Goal: Find specific page/section: Find specific page/section

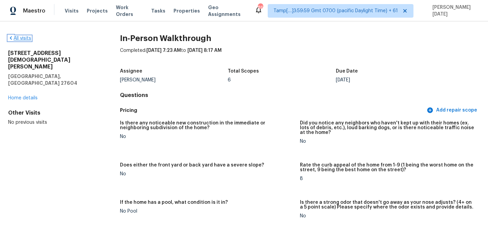
click at [22, 38] on link "All visits" at bounding box center [19, 38] width 23 height 5
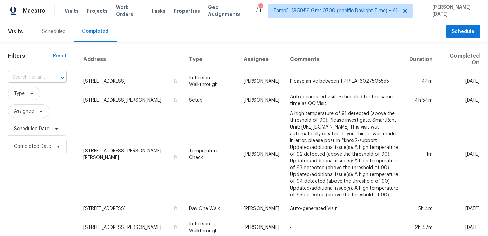
click at [39, 77] on input "text" at bounding box center [28, 77] width 40 height 11
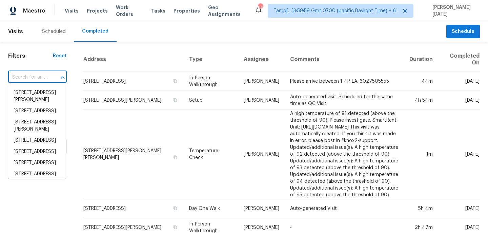
paste input "[STREET_ADDRESS][PERSON_NAME]"
type input "[STREET_ADDRESS][PERSON_NAME]"
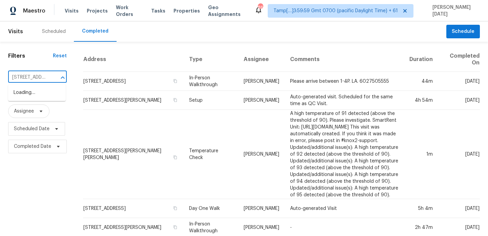
scroll to position [0, 40]
click at [41, 96] on li "[STREET_ADDRESS][PERSON_NAME]" at bounding box center [37, 96] width 58 height 18
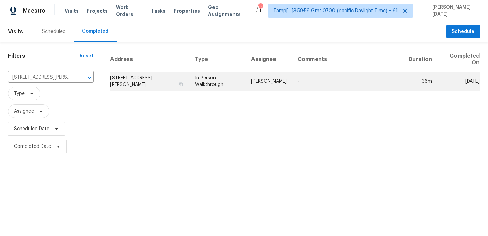
click at [214, 82] on td "In-Person Walkthrough" at bounding box center [217, 81] width 56 height 19
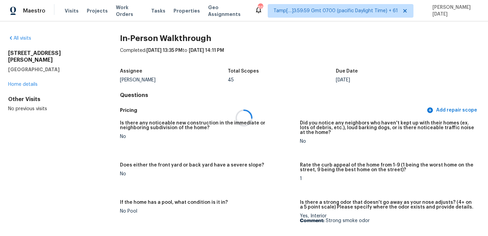
click at [22, 35] on div at bounding box center [244, 118] width 488 height 236
click at [15, 39] on link "All visits" at bounding box center [19, 38] width 23 height 5
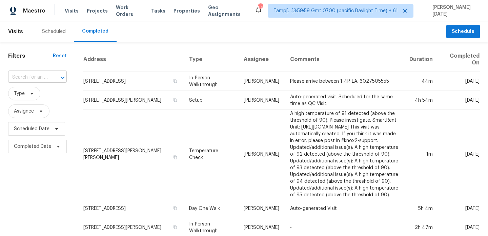
click at [27, 75] on input "text" at bounding box center [28, 77] width 40 height 11
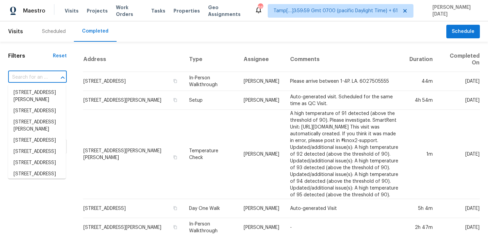
paste input "[STREET_ADDRESS]"
type input "[STREET_ADDRESS]"
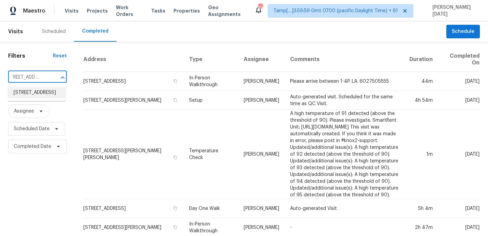
click at [34, 94] on li "[STREET_ADDRESS]" at bounding box center [37, 92] width 58 height 11
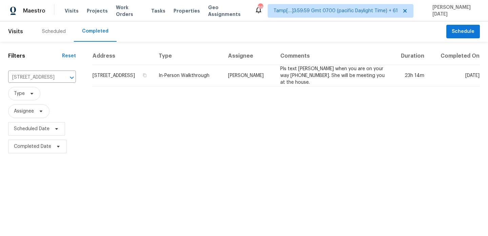
click at [203, 78] on td "In-Person Walkthrough" at bounding box center [187, 75] width 69 height 21
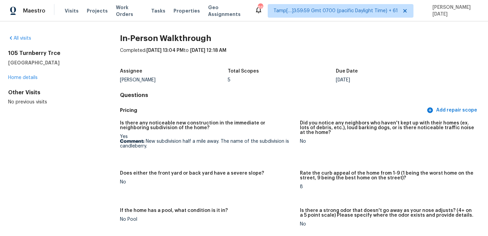
click at [26, 41] on div "All visits" at bounding box center [53, 38] width 90 height 7
click at [27, 39] on link "All visits" at bounding box center [19, 38] width 23 height 5
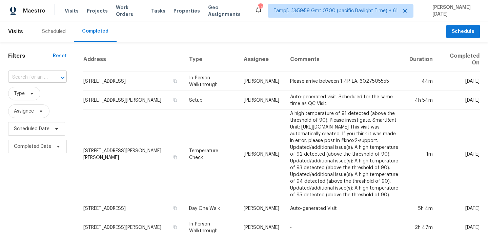
click at [33, 80] on input "text" at bounding box center [28, 77] width 40 height 11
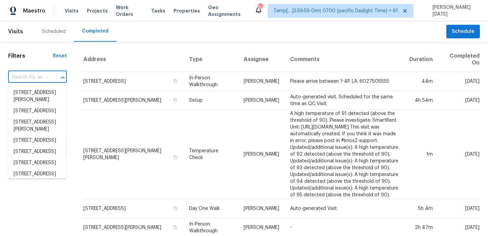
paste input "[STREET_ADDRESS][PERSON_NAME][PERSON_NAME]"
type input "[STREET_ADDRESS][PERSON_NAME][PERSON_NAME]"
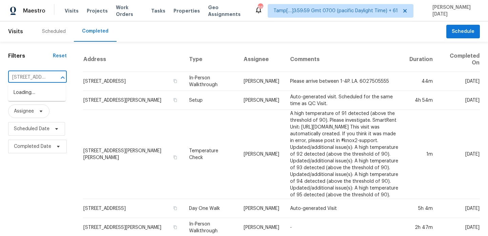
scroll to position [0, 56]
click at [35, 95] on li "[STREET_ADDRESS][PERSON_NAME][PERSON_NAME]" at bounding box center [37, 99] width 58 height 25
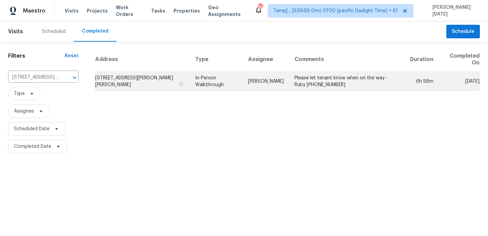
click at [197, 78] on td "In-Person Walkthrough" at bounding box center [216, 81] width 53 height 19
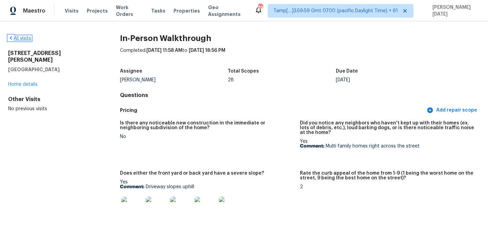
click at [9, 38] on icon at bounding box center [10, 37] width 5 height 5
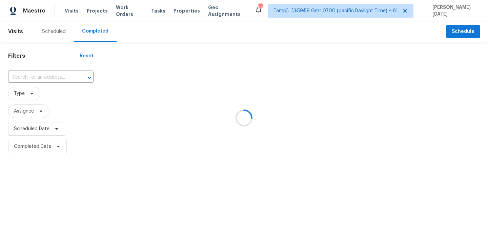
click at [30, 72] on div at bounding box center [244, 118] width 488 height 236
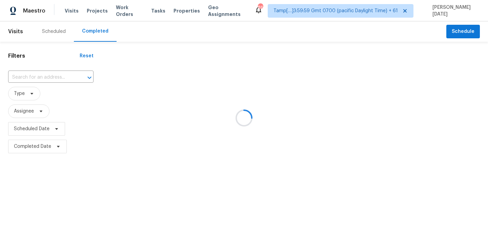
click at [30, 72] on div at bounding box center [244, 118] width 488 height 236
click at [30, 79] on div at bounding box center [244, 118] width 488 height 236
click at [30, 79] on input "text" at bounding box center [41, 77] width 66 height 11
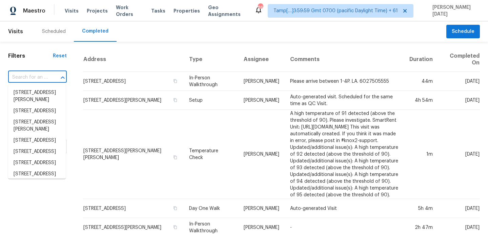
click at [30, 79] on input "text" at bounding box center [28, 77] width 40 height 11
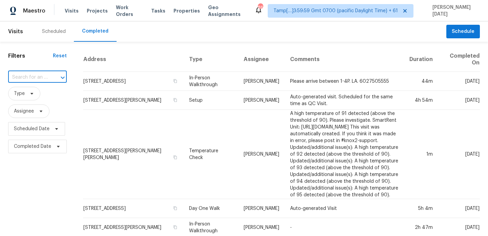
click at [30, 79] on input "text" at bounding box center [28, 77] width 40 height 11
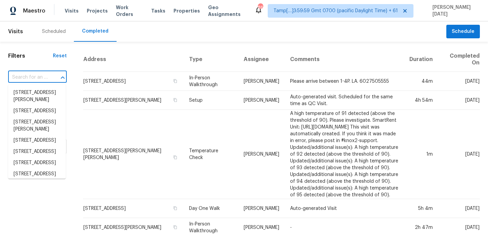
click at [30, 79] on input "text" at bounding box center [28, 77] width 40 height 11
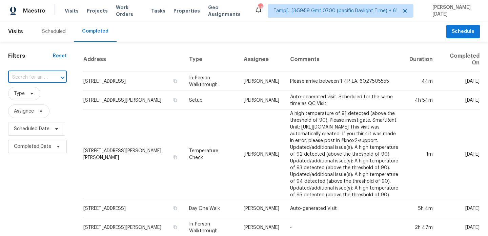
paste input "[STREET_ADDRESS][US_STATE]"
type input "[STREET_ADDRESS][US_STATE]"
click at [34, 96] on li "[STREET_ADDRESS][US_STATE]" at bounding box center [37, 96] width 58 height 18
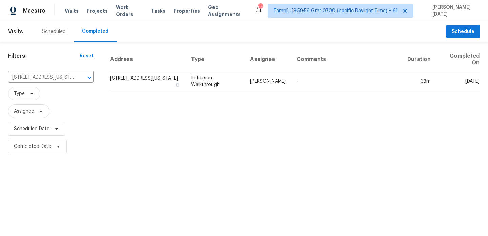
click at [216, 84] on td "In-Person Walkthrough" at bounding box center [215, 81] width 59 height 19
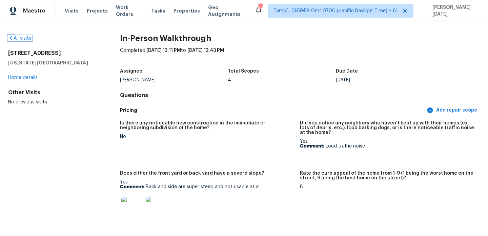
click at [21, 37] on link "All visits" at bounding box center [19, 38] width 23 height 5
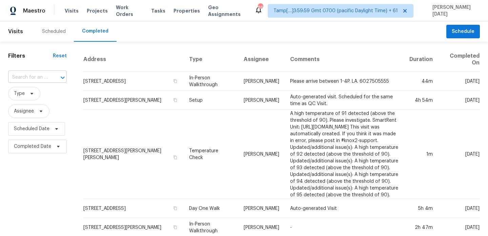
click at [39, 75] on input "text" at bounding box center [28, 77] width 40 height 11
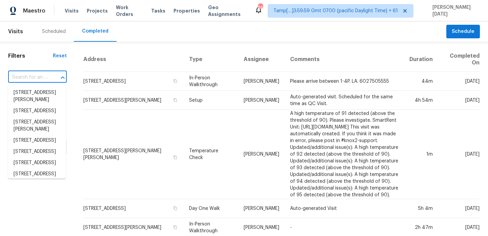
paste input "[STREET_ADDRESS]"
type input "[STREET_ADDRESS]"
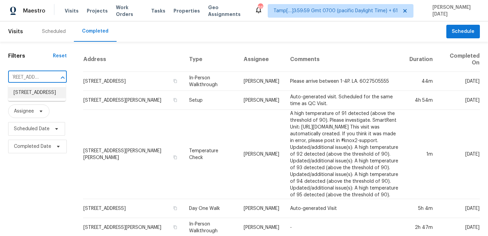
click at [40, 98] on li "[STREET_ADDRESS]" at bounding box center [37, 92] width 58 height 11
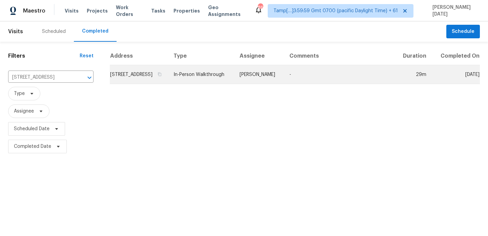
click at [168, 80] on td "[STREET_ADDRESS]" at bounding box center [139, 74] width 58 height 19
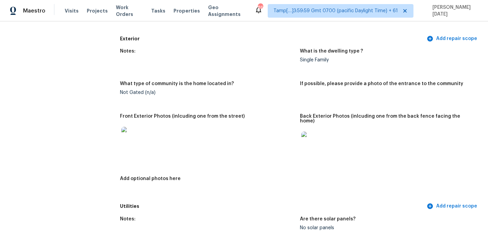
scroll to position [237, 0]
click at [135, 135] on img at bounding box center [132, 138] width 22 height 22
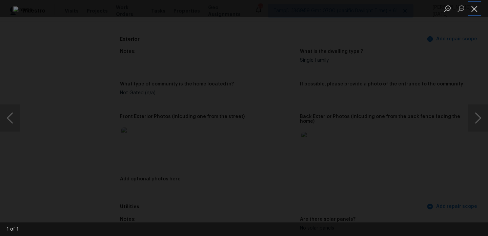
click at [469, 12] on button "Close lightbox" at bounding box center [475, 9] width 14 height 12
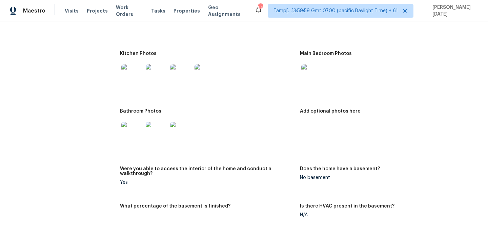
scroll to position [862, 0]
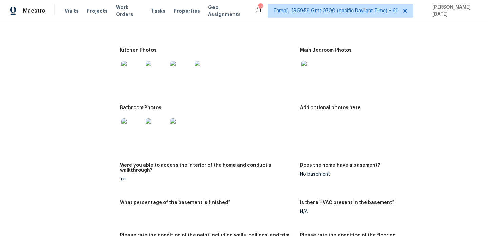
click at [135, 128] on img at bounding box center [132, 129] width 22 height 22
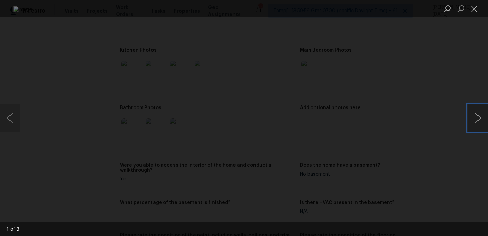
click at [474, 119] on button "Next image" at bounding box center [478, 117] width 20 height 27
click at [475, 13] on button "Close lightbox" at bounding box center [475, 9] width 14 height 12
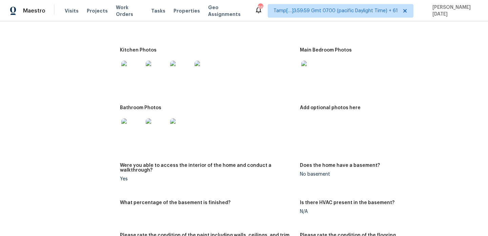
click at [131, 63] on img at bounding box center [132, 72] width 22 height 22
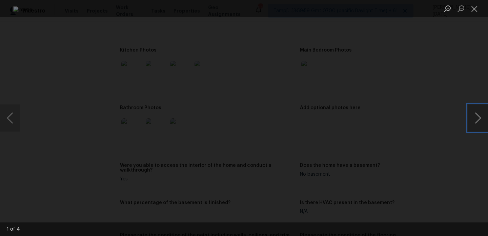
click at [475, 118] on button "Next image" at bounding box center [478, 117] width 20 height 27
click at [474, 9] on button "Close lightbox" at bounding box center [475, 9] width 14 height 12
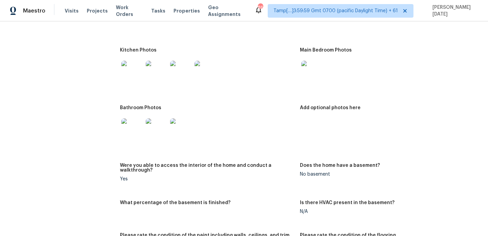
click at [317, 73] on img at bounding box center [312, 72] width 22 height 22
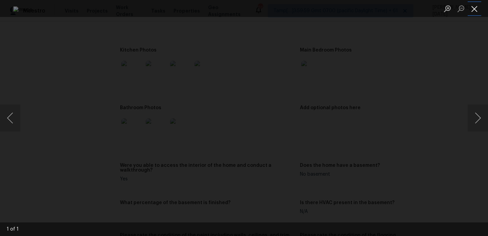
click at [473, 11] on button "Close lightbox" at bounding box center [475, 9] width 14 height 12
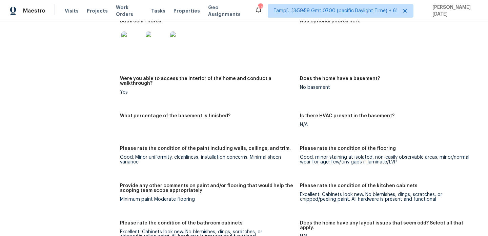
scroll to position [948, 0]
click at [132, 38] on img at bounding box center [132, 43] width 22 height 22
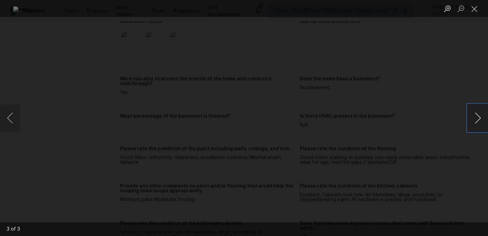
click at [474, 118] on button "Next image" at bounding box center [478, 117] width 20 height 27
click at [473, 9] on button "Close lightbox" at bounding box center [475, 9] width 14 height 12
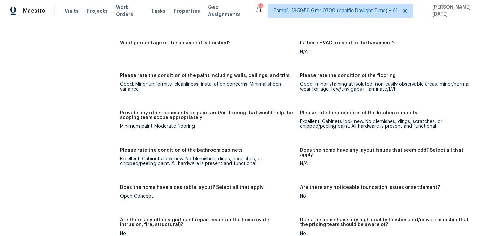
scroll to position [1015, 0]
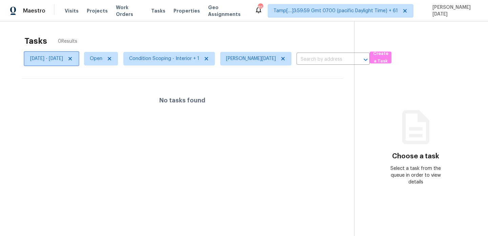
click at [73, 58] on icon at bounding box center [69, 58] width 5 height 5
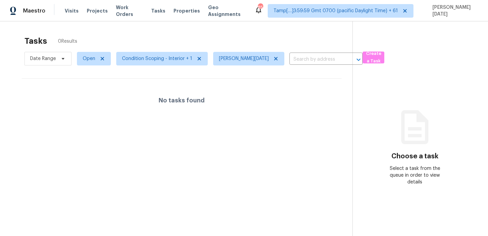
click at [126, 34] on div "Tasks 0 Results" at bounding box center [188, 41] width 328 height 18
click at [93, 63] on span "Open" at bounding box center [94, 59] width 34 height 14
click at [94, 98] on label "Blocked" at bounding box center [94, 97] width 27 height 7
click at [85, 98] on input "Blocked" at bounding box center [83, 96] width 4 height 4
checkbox input "true"
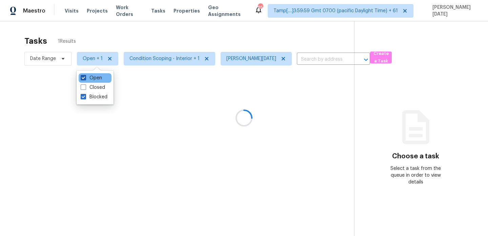
click at [96, 79] on label "Open" at bounding box center [91, 78] width 21 height 7
click at [85, 79] on input "Open" at bounding box center [83, 77] width 4 height 4
checkbox input "false"
click at [165, 30] on div "Tasks 0 Results Date Range Blocked Condition Scoping - Interior + 1 Prabhu Raja…" at bounding box center [244, 139] width 488 height 236
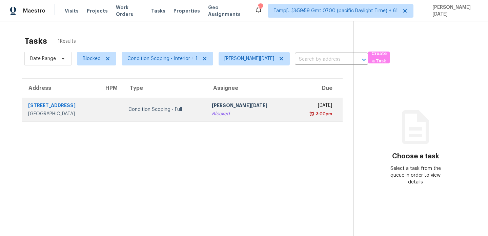
click at [219, 112] on div "Blocked" at bounding box center [249, 113] width 75 height 7
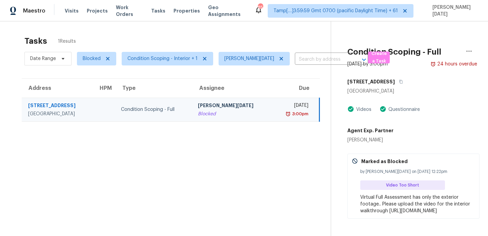
scroll to position [23, 0]
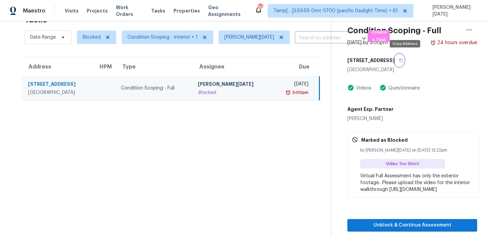
click at [403, 58] on icon "button" at bounding box center [401, 60] width 4 height 4
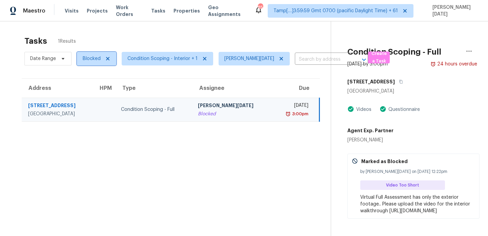
click at [90, 65] on span "Blocked" at bounding box center [96, 59] width 39 height 14
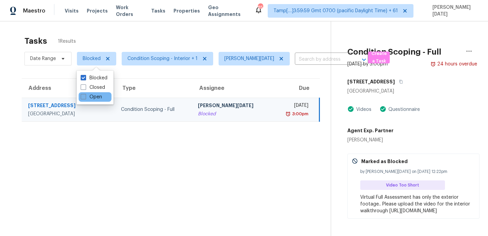
click at [92, 99] on label "Open" at bounding box center [91, 97] width 21 height 7
click at [85, 98] on input "Open" at bounding box center [83, 96] width 4 height 4
checkbox input "true"
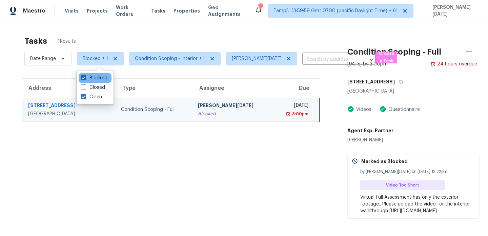
click at [97, 79] on label "Blocked" at bounding box center [94, 78] width 27 height 7
click at [85, 79] on input "Blocked" at bounding box center [83, 77] width 4 height 4
checkbox input "false"
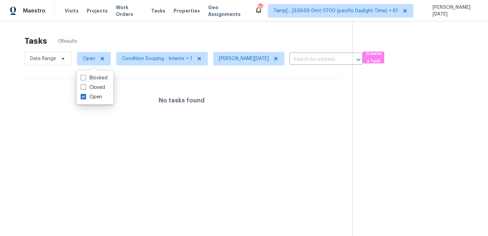
click at [157, 32] on div "Tasks 0 Results" at bounding box center [188, 41] width 328 height 18
